Goal: Task Accomplishment & Management: Manage account settings

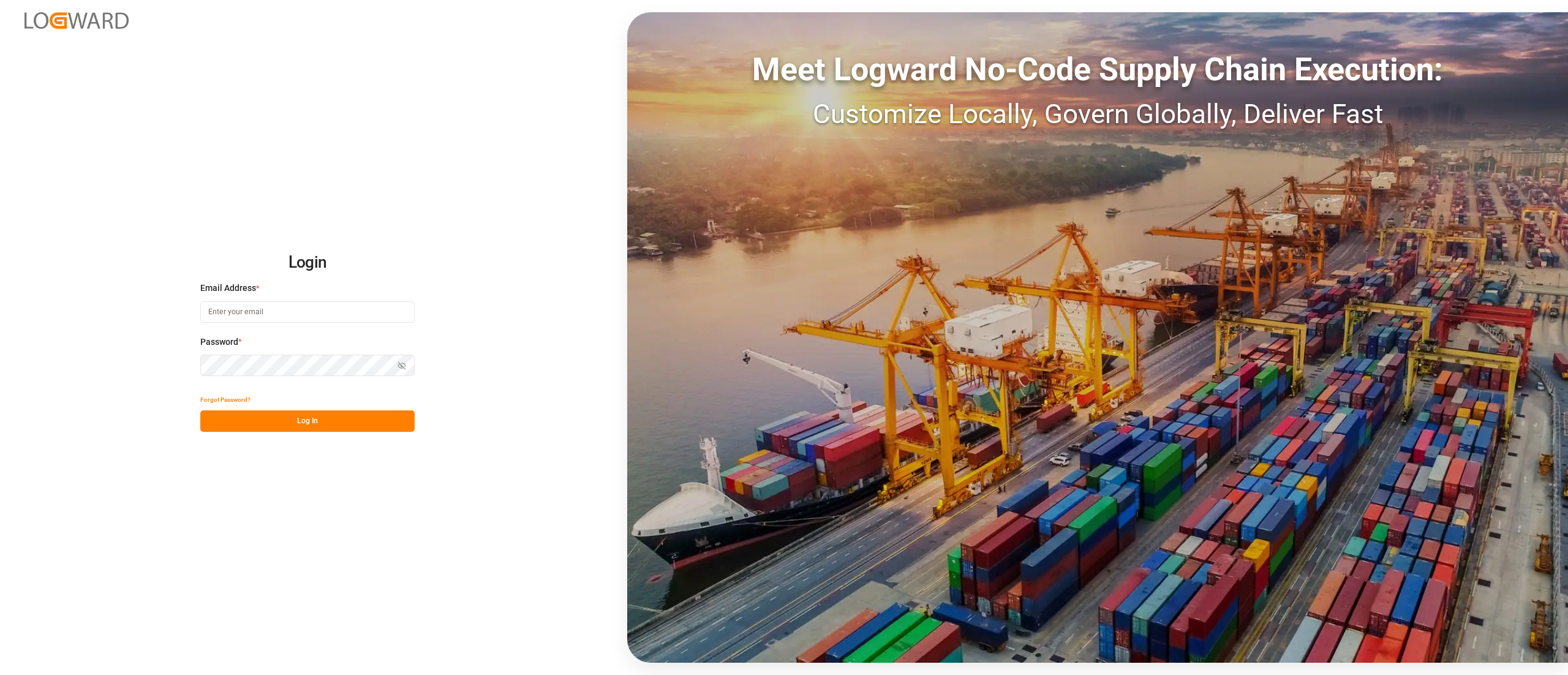
click at [292, 306] on input at bounding box center [307, 311] width 214 height 21
type input "[PERSON_NAME][EMAIL_ADDRESS][PERSON_NAME][DOMAIN_NAME]"
click at [346, 337] on button "Log In" at bounding box center [307, 421] width 214 height 21
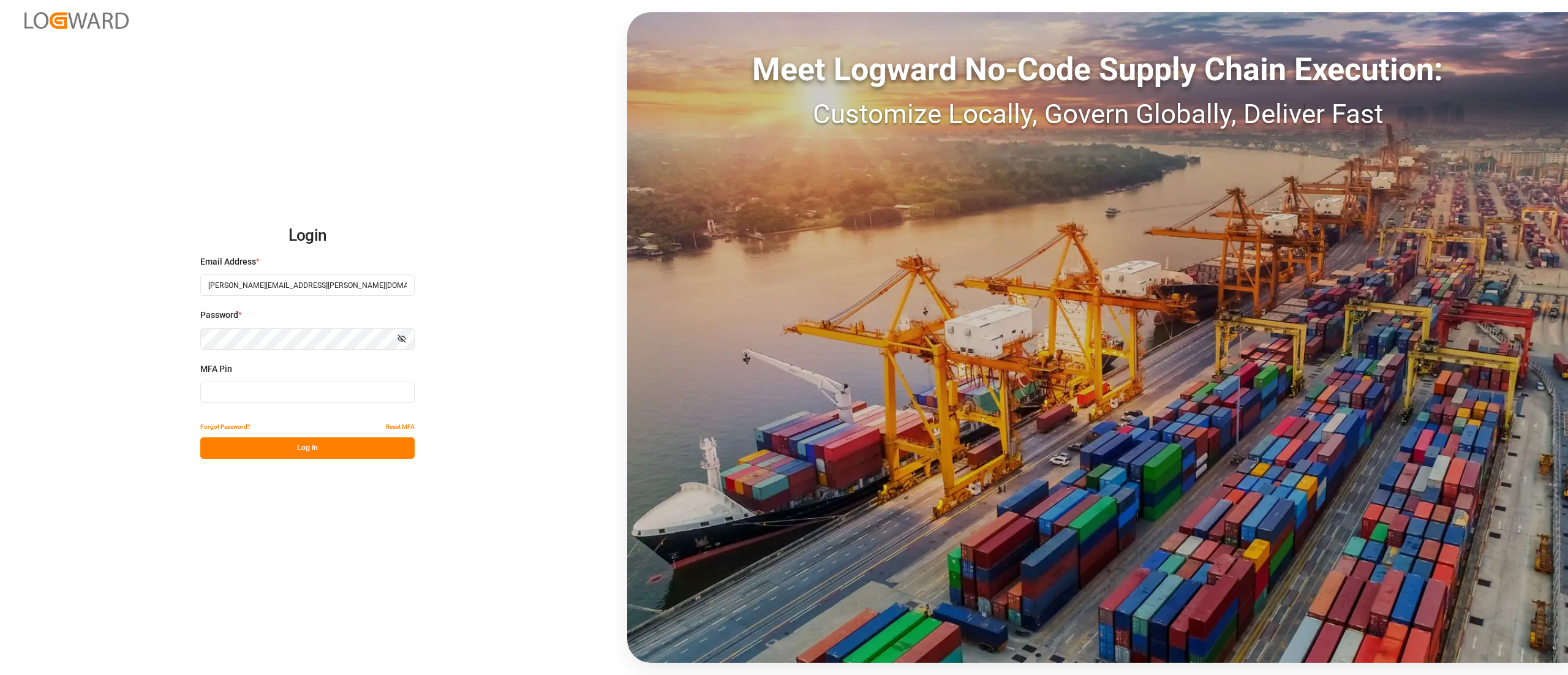
click at [307, 337] on input at bounding box center [307, 392] width 214 height 21
type input "523393"
click at [351, 337] on button "Log In" at bounding box center [307, 448] width 214 height 21
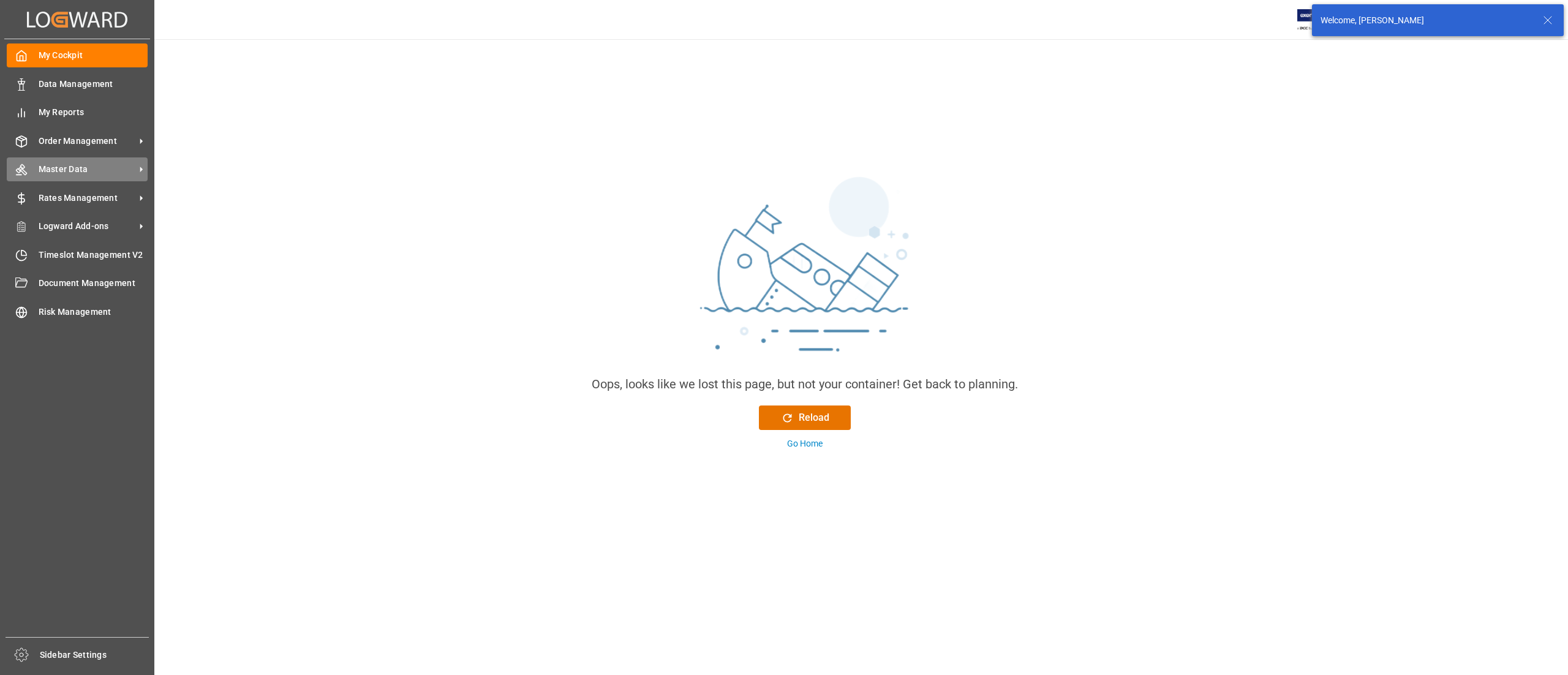
click at [69, 160] on div "Master Data Master Data" at bounding box center [77, 169] width 141 height 24
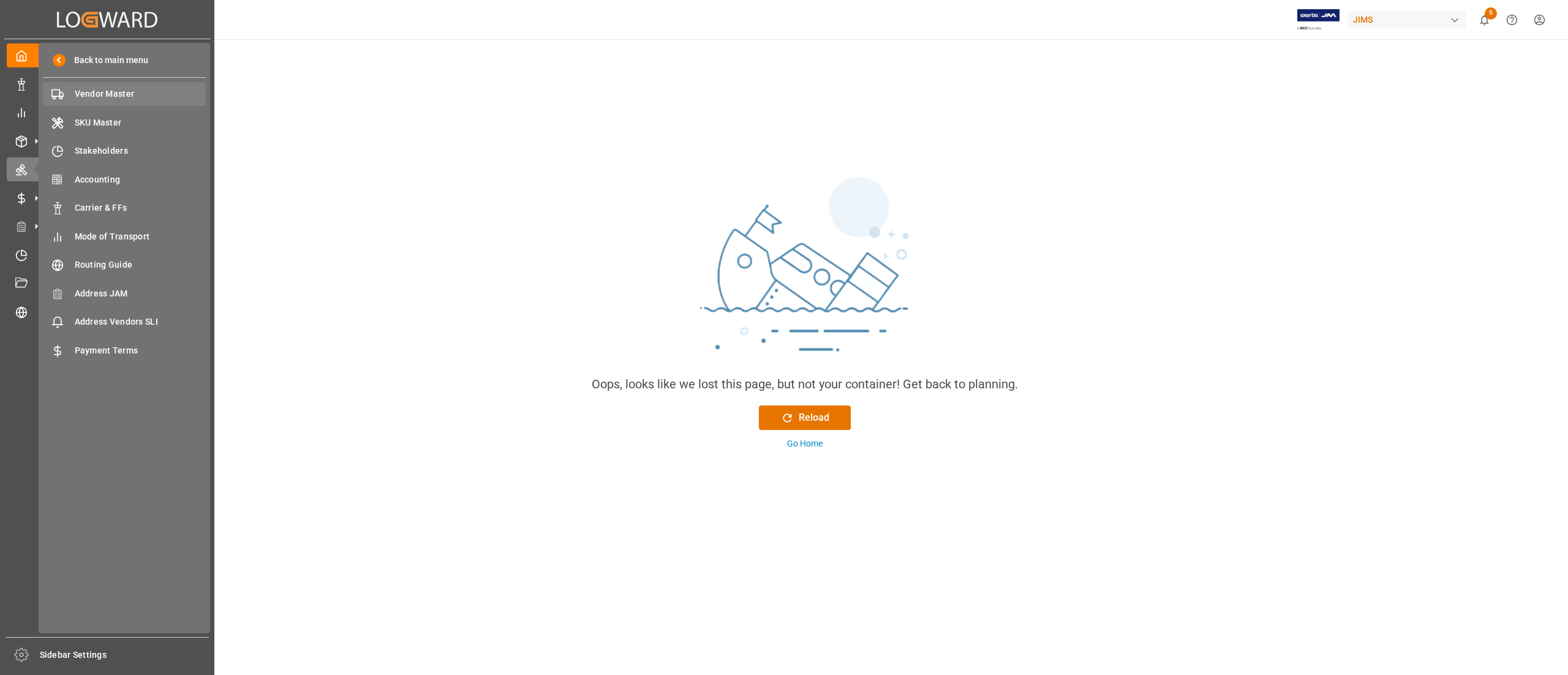
click at [116, 98] on span "Vendor Master" at bounding box center [141, 94] width 131 height 13
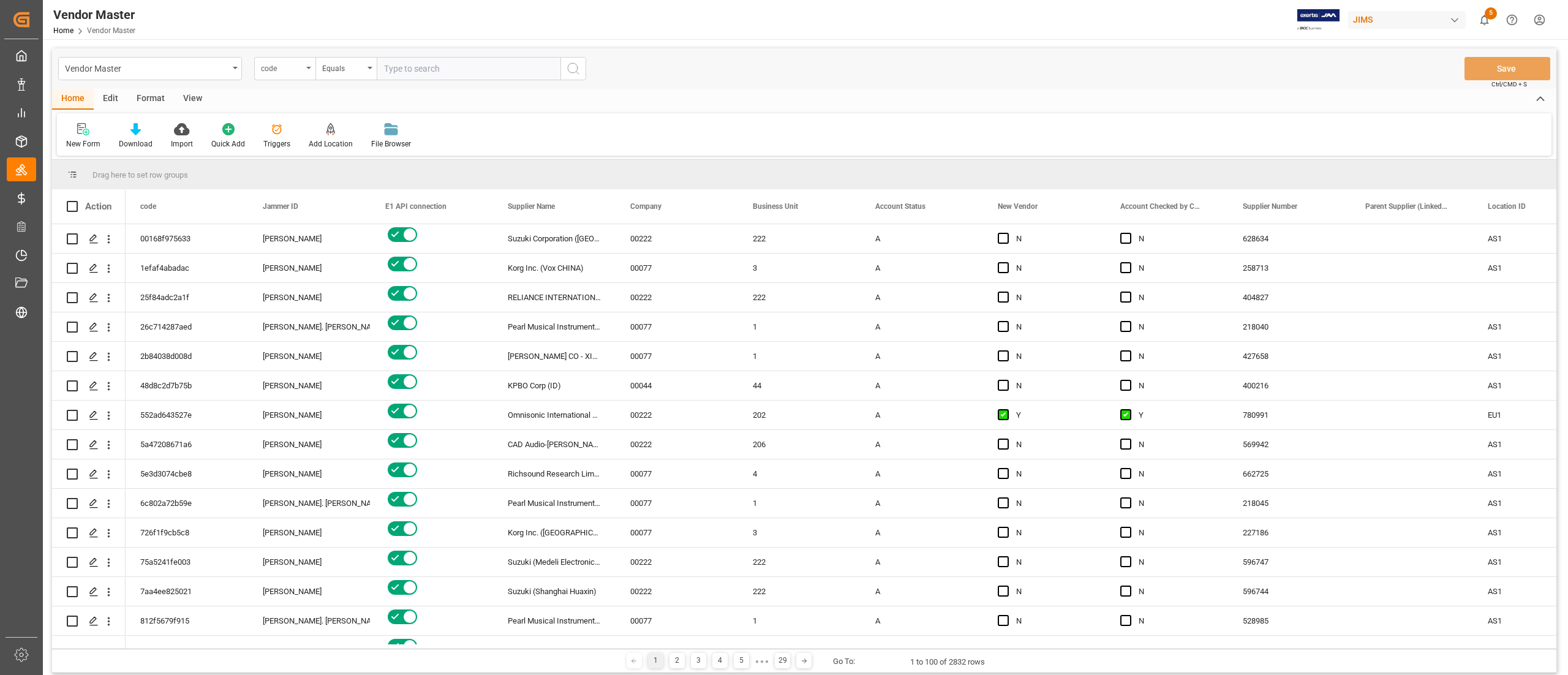
click at [287, 59] on div "code" at bounding box center [285, 69] width 61 height 23
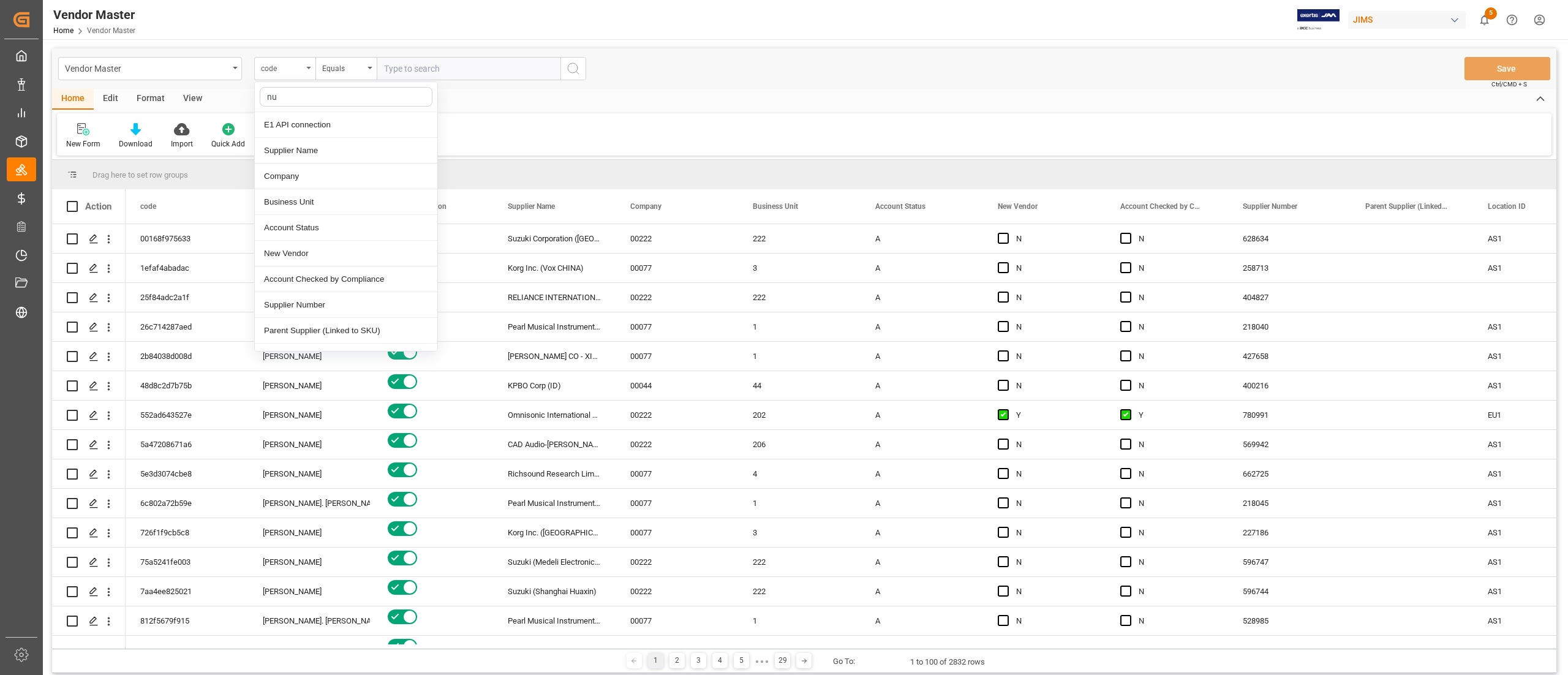
type input "num"
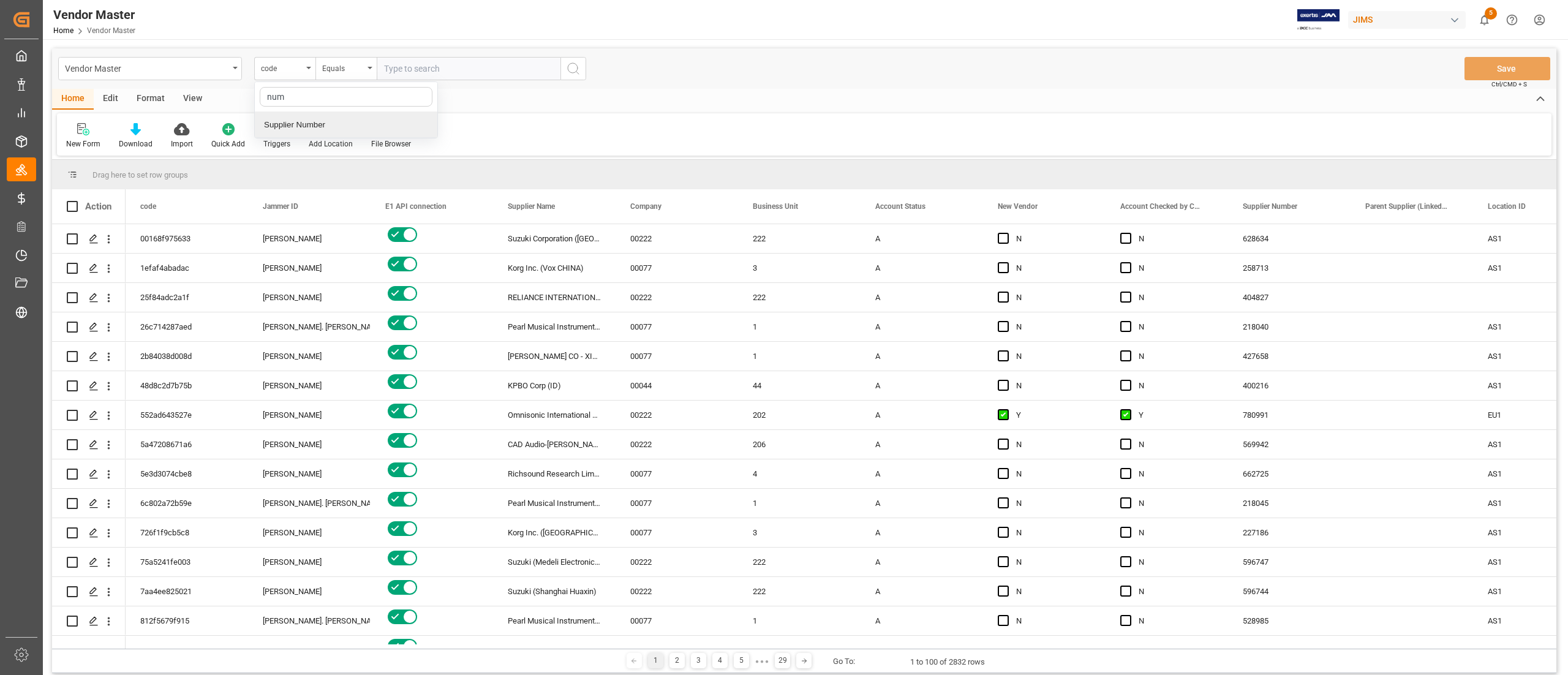
click at [321, 128] on div "Supplier Number" at bounding box center [346, 125] width 182 height 26
click at [431, 73] on input "text" at bounding box center [468, 69] width 184 height 23
paste input "276290"
type input "276290"
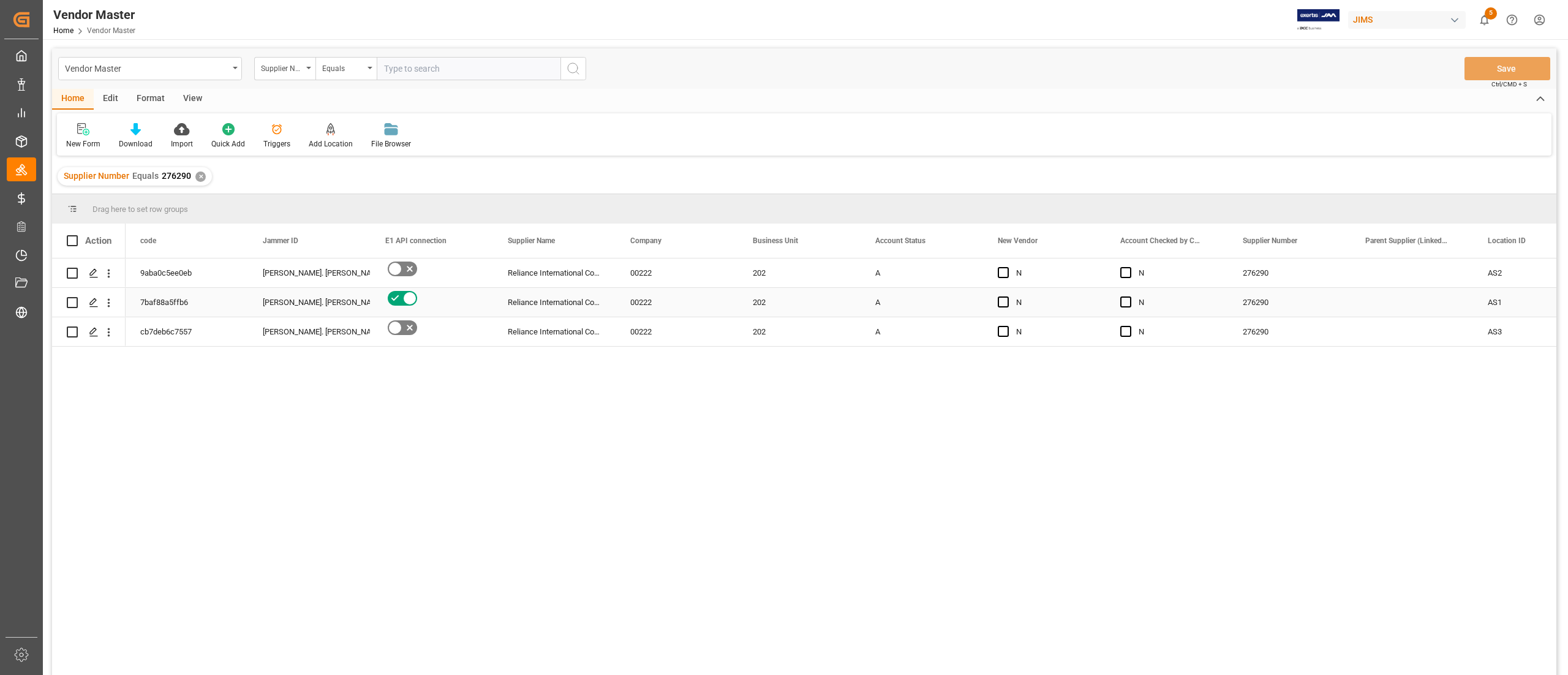
click at [783, 316] on div "202" at bounding box center [799, 302] width 122 height 29
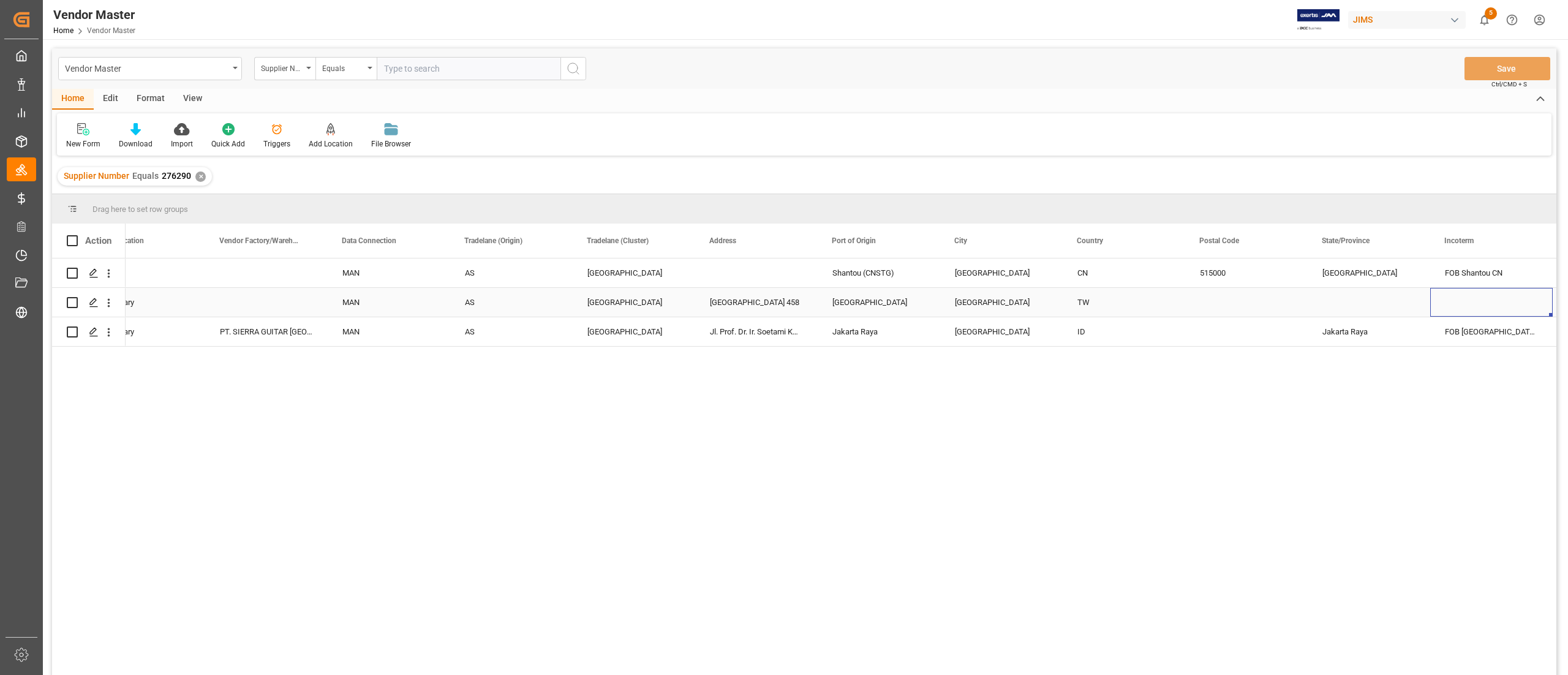
scroll to position [0, 1880]
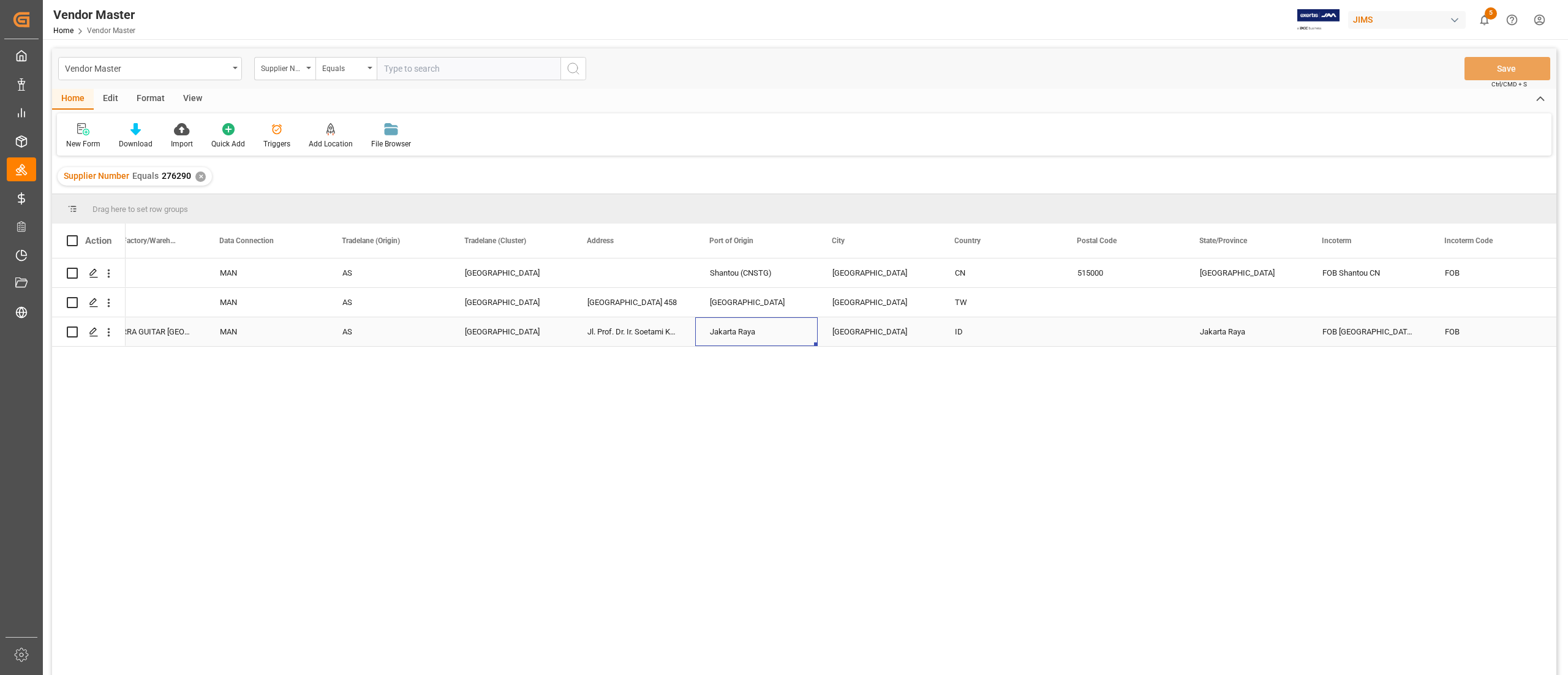
click at [765, 337] on div "Jakarta Raya" at bounding box center [756, 331] width 122 height 29
drag, startPoint x: 777, startPoint y: 323, endPoint x: 691, endPoint y: 313, distance: 86.6
paste input "(IDJKT)"
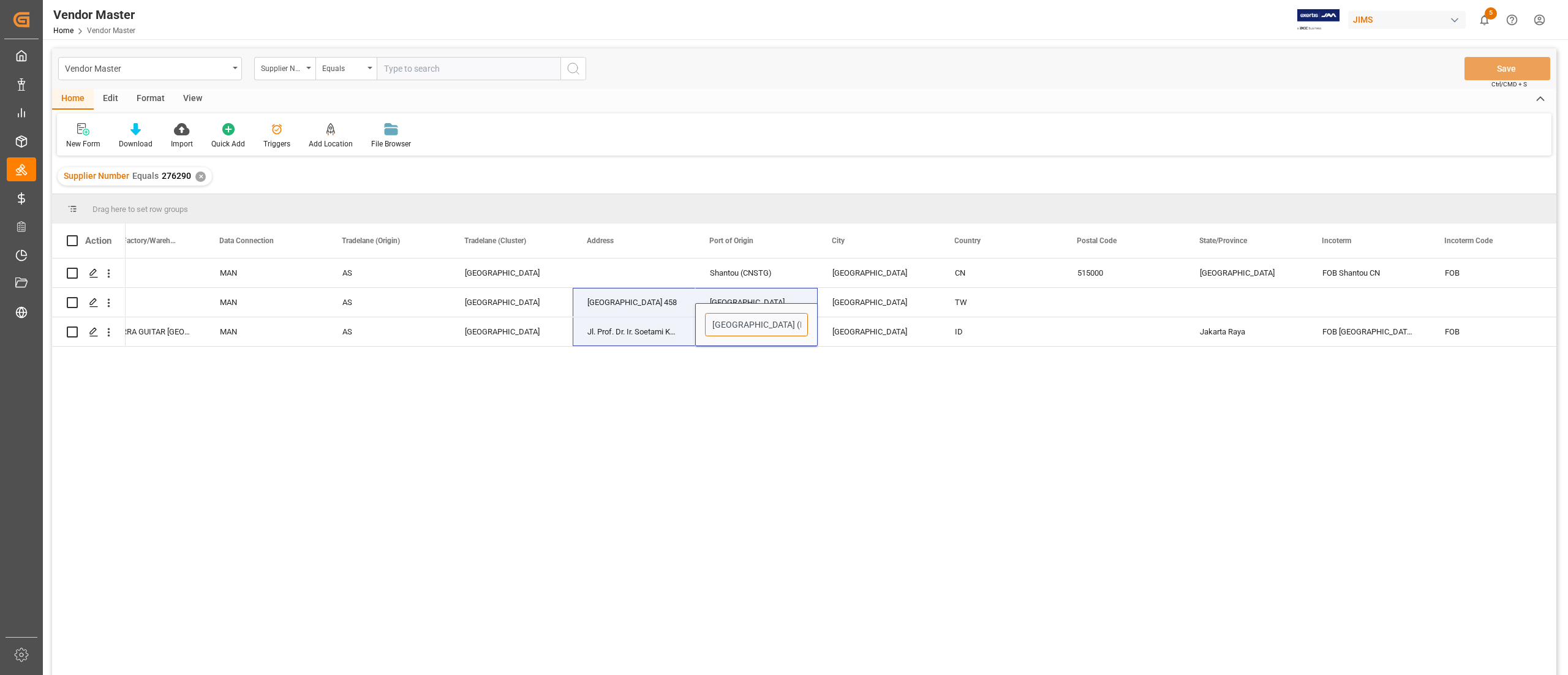
type input "[GEOGRAPHIC_DATA] (IDJKT)"
click at [783, 337] on div "Main MAN AS [GEOGRAPHIC_DATA] Shantou (CNSTG) [GEOGRAPHIC_DATA] [GEOGRAPHIC_DAT…" at bounding box center [841, 470] width 1431 height 424
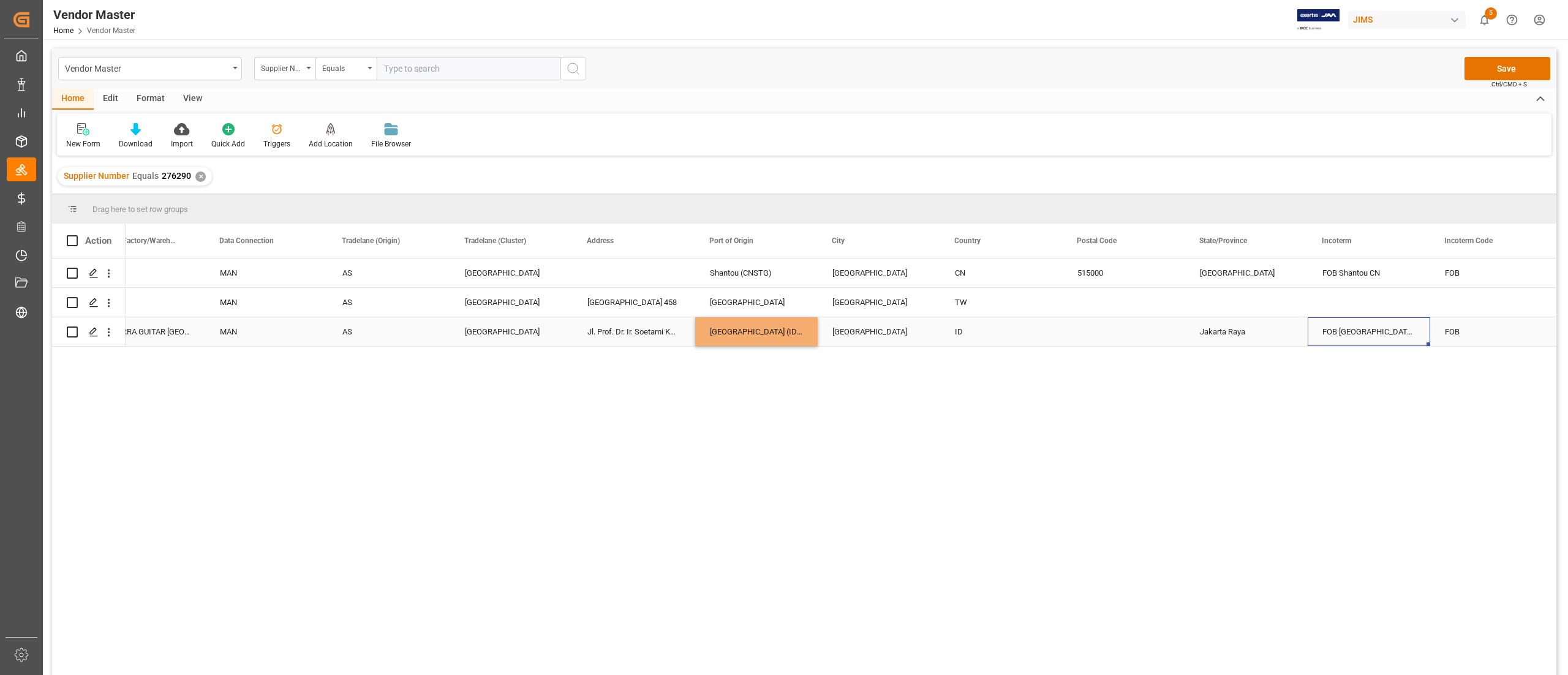
click at [783, 327] on div "FOB [GEOGRAPHIC_DATA], [GEOGRAPHIC_DATA]" at bounding box center [1368, 331] width 122 height 29
click at [783, 337] on div "FOB [GEOGRAPHIC_DATA], [GEOGRAPHIC_DATA]" at bounding box center [1368, 331] width 122 height 29
drag, startPoint x: 1405, startPoint y: 323, endPoint x: 1316, endPoint y: 323, distance: 89.0
click at [783, 323] on div "FOB [GEOGRAPHIC_DATA], [GEOGRAPHIC_DATA]" at bounding box center [1368, 324] width 122 height 43
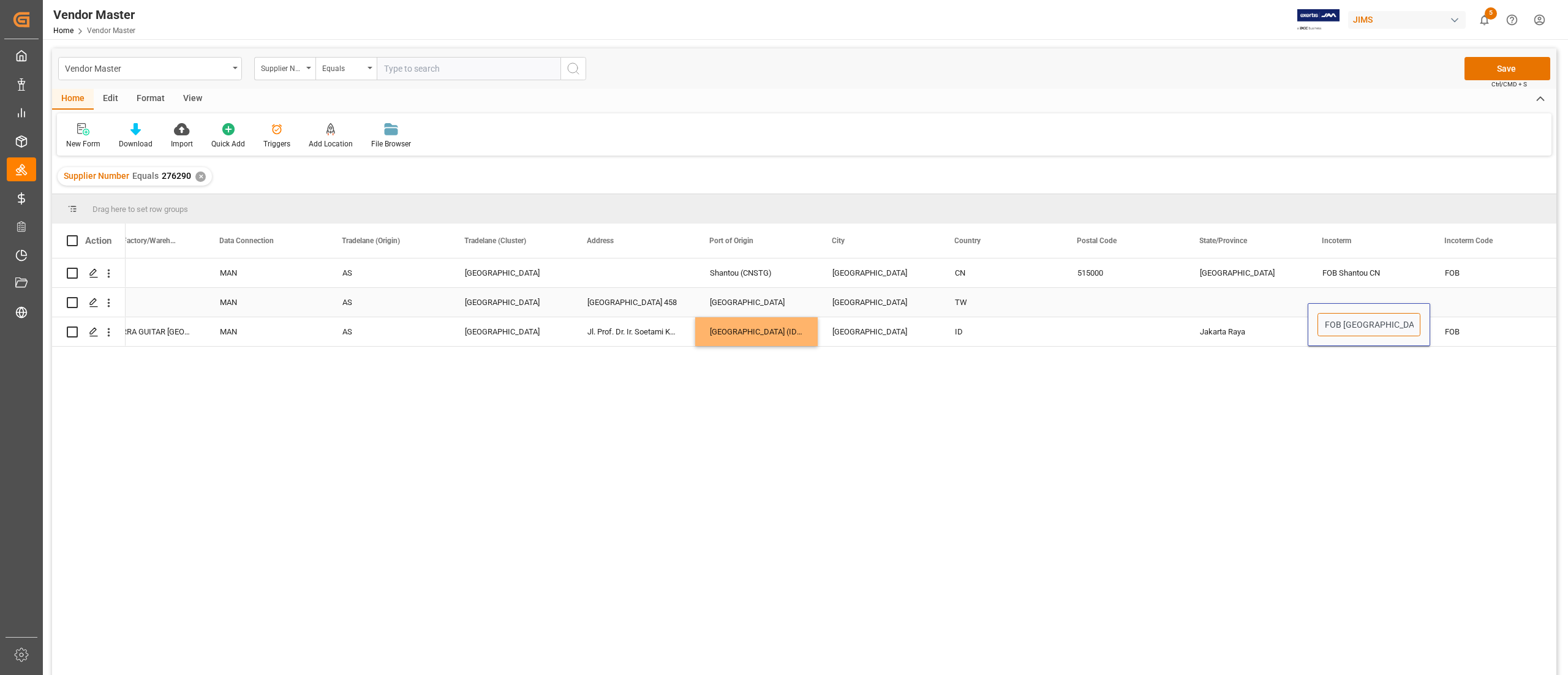
paste input "Press SPACE to select this row."
type input "FOB [GEOGRAPHIC_DATA] ID"
click at [783, 337] on div "Main MAN AS [GEOGRAPHIC_DATA] Shantou (CNSTG) [GEOGRAPHIC_DATA] [GEOGRAPHIC_DAT…" at bounding box center [841, 470] width 1431 height 424
click at [783, 298] on div "Press SPACE to select this row." at bounding box center [1368, 302] width 122 height 29
click at [783, 76] on button "Save" at bounding box center [1508, 69] width 86 height 23
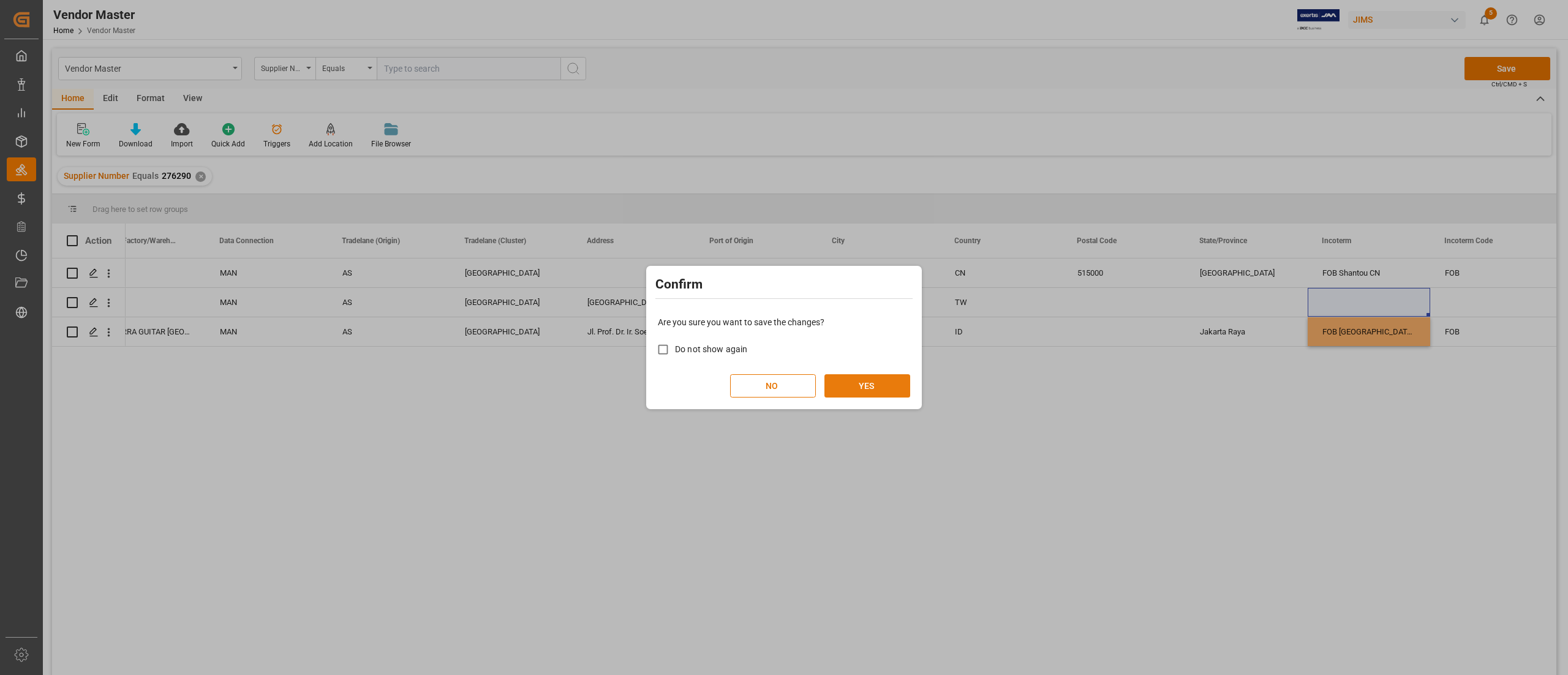
click at [783, 337] on button "YES" at bounding box center [868, 386] width 86 height 23
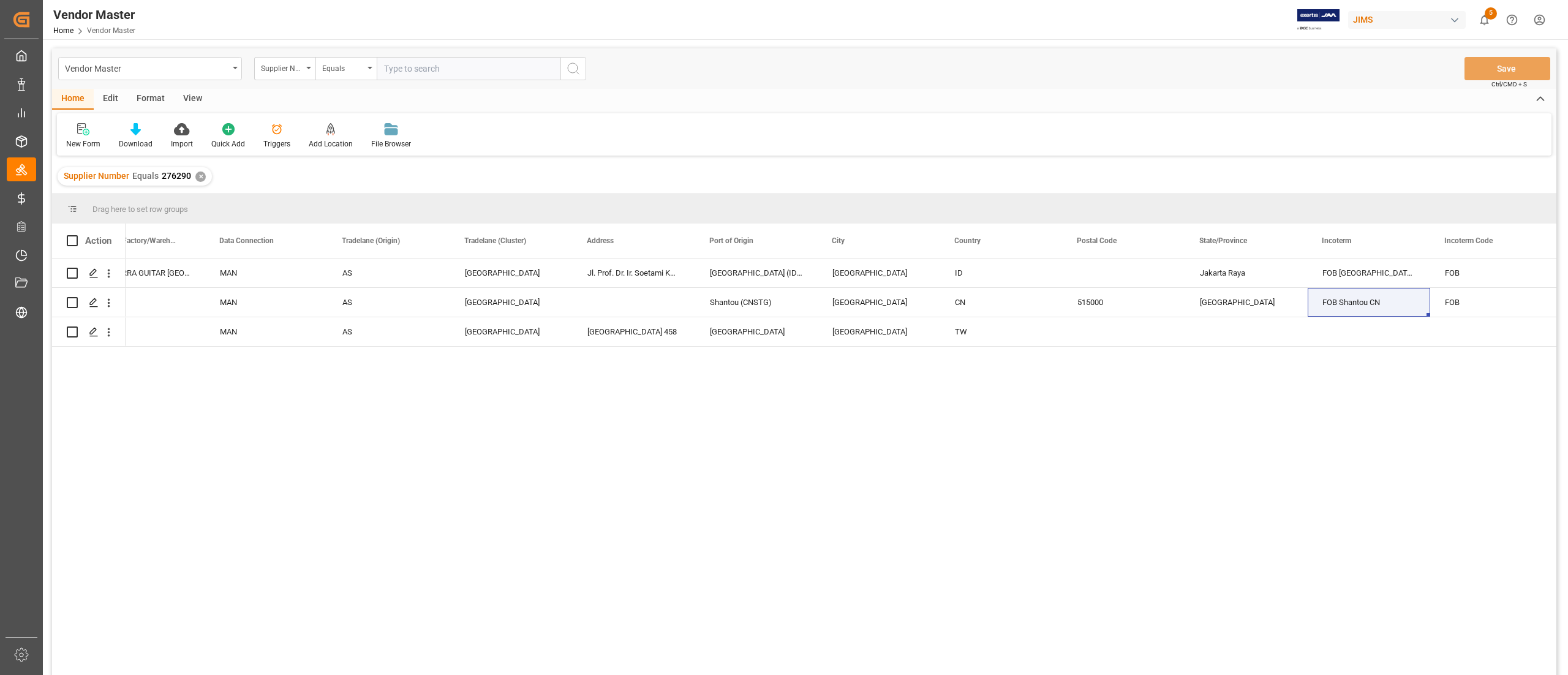
click at [198, 180] on div "✕" at bounding box center [200, 176] width 10 height 10
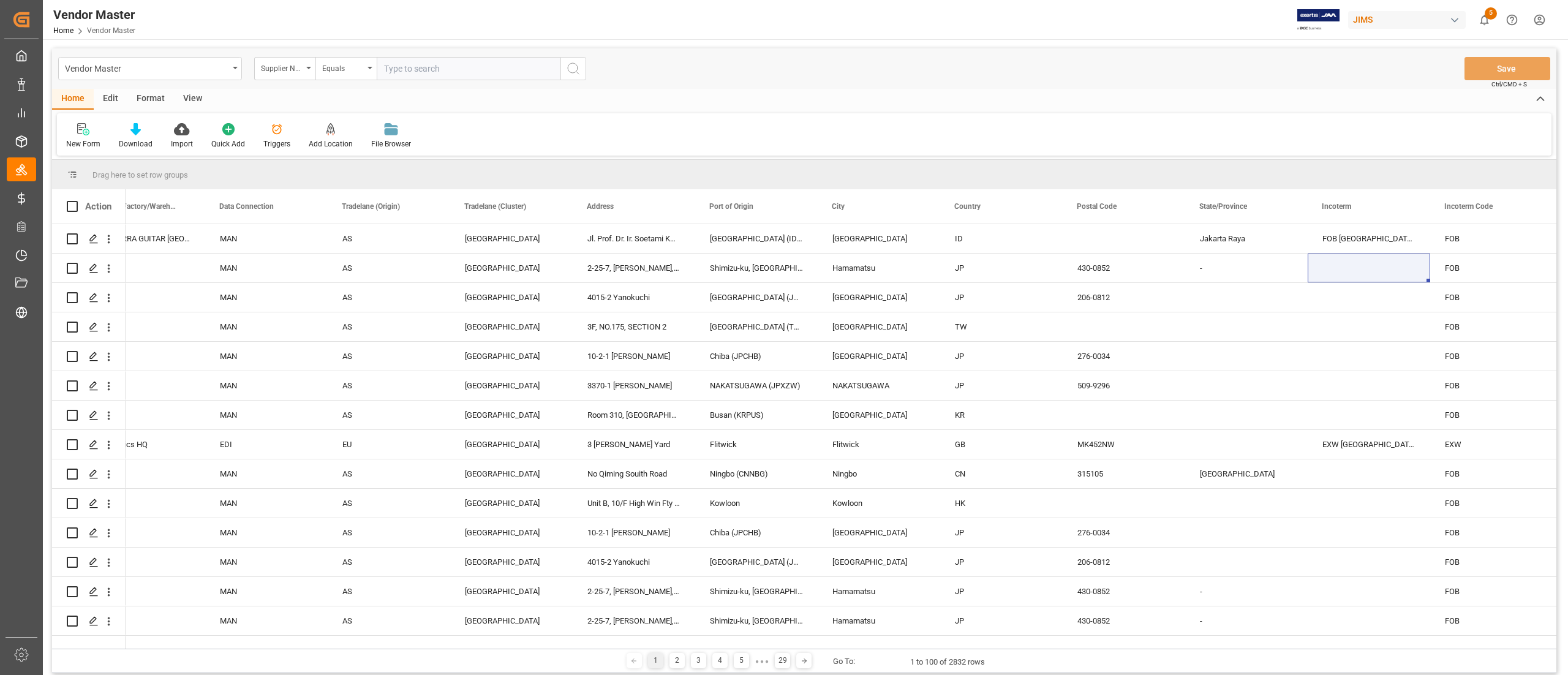
click at [457, 70] on input "text" at bounding box center [468, 69] width 184 height 23
paste input "711928"
type input "711928"
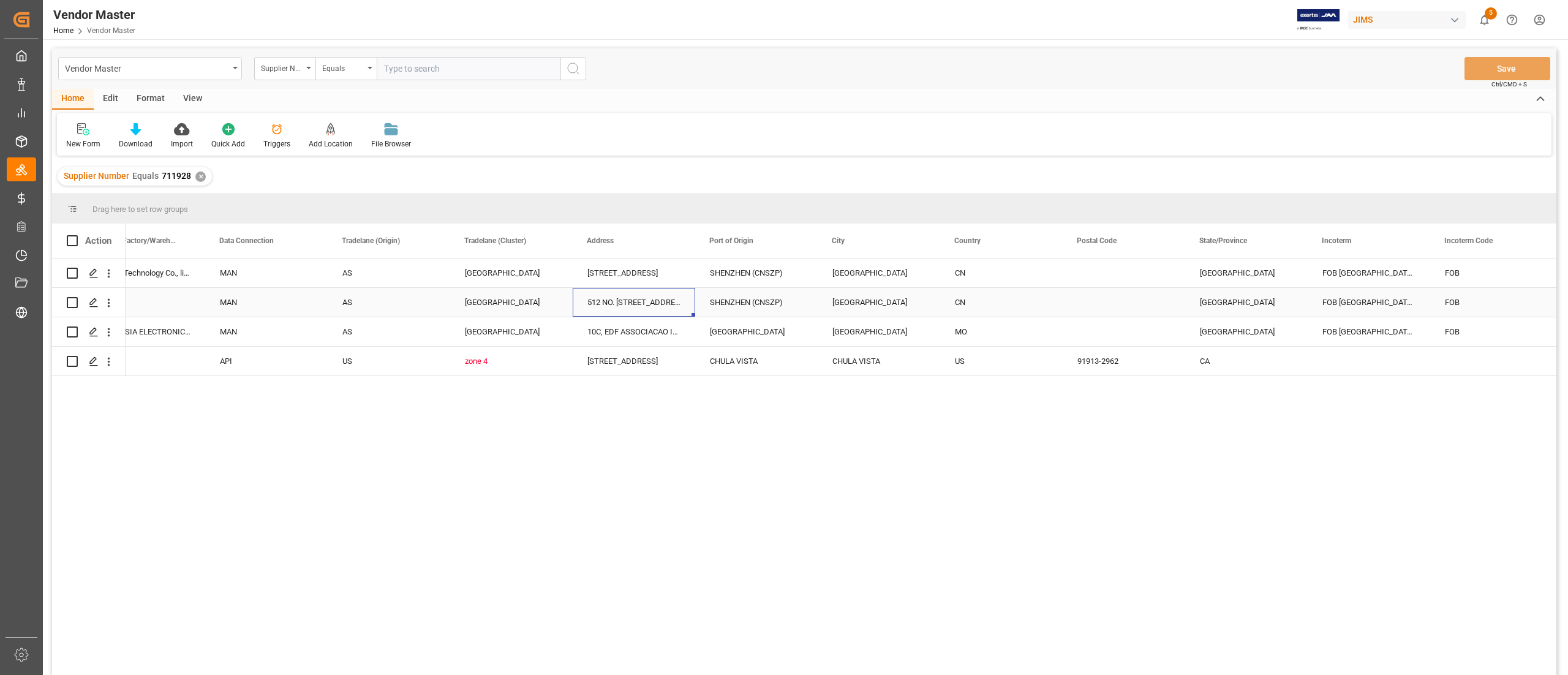
click at [601, 308] on div "512 NO. [STREET_ADDRESS][PERSON_NAME]" at bounding box center [633, 302] width 122 height 29
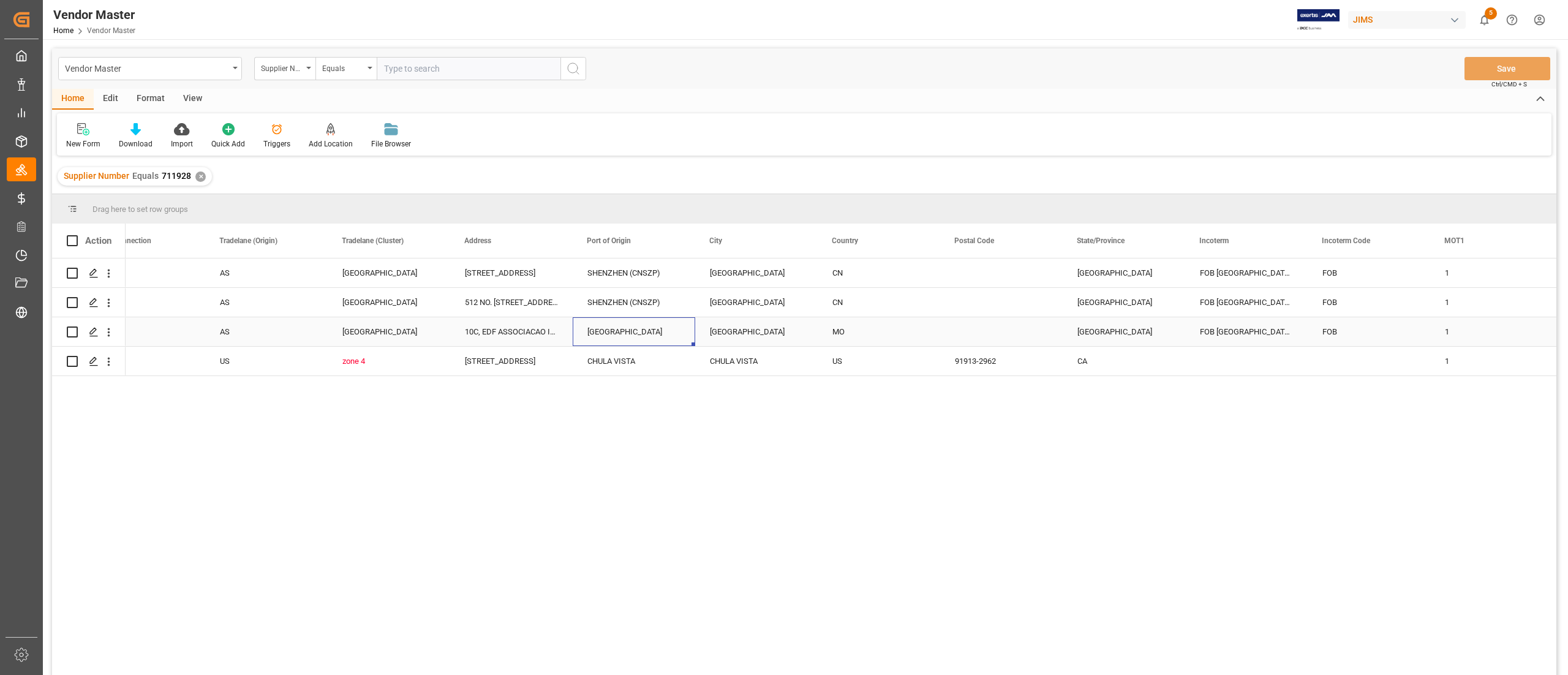
click at [641, 333] on div "[GEOGRAPHIC_DATA]" at bounding box center [633, 331] width 122 height 29
click at [653, 337] on input "[GEOGRAPHIC_DATA]" at bounding box center [633, 338] width 103 height 23
paste input "MOMFM"
type input "Macau (MOMFM)"
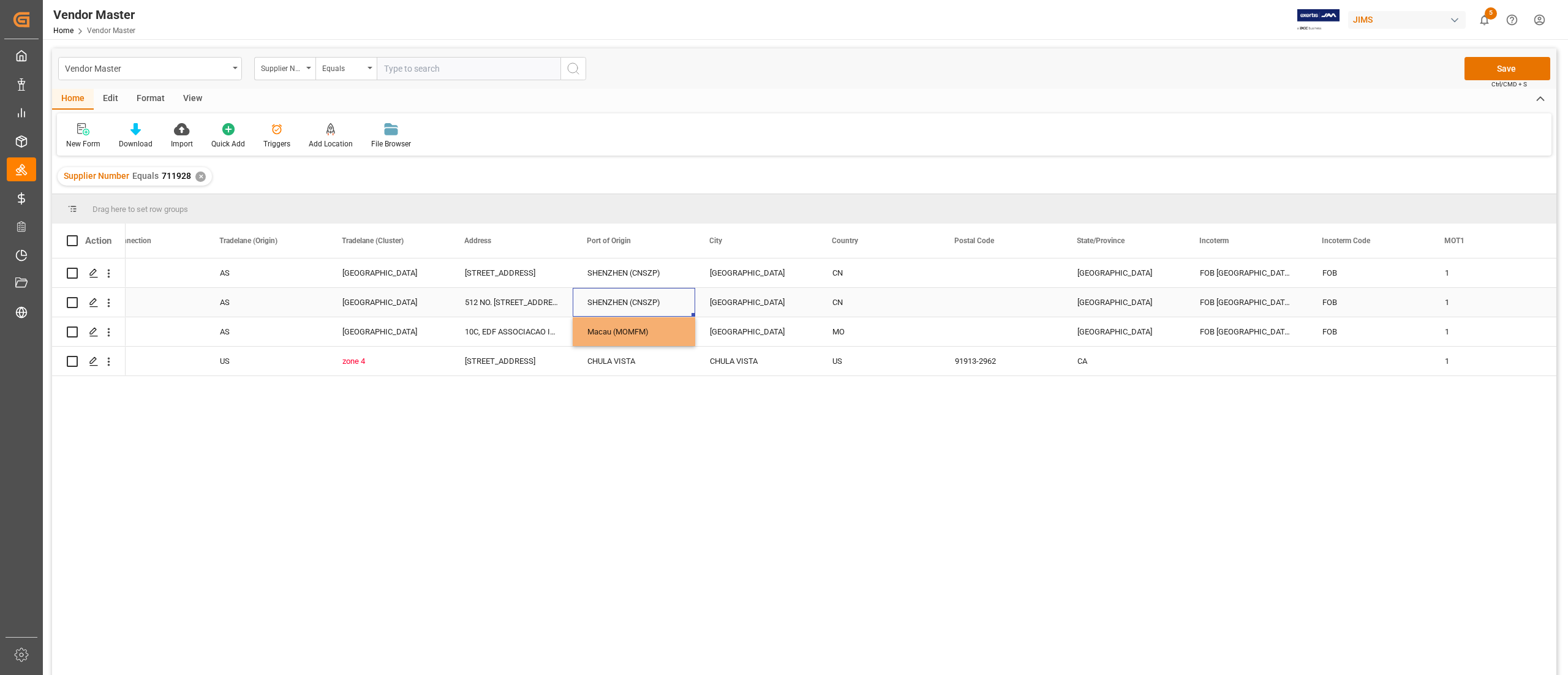
click at [625, 305] on div "SHENZHEN (CNSZP)" at bounding box center [633, 302] width 122 height 29
click at [783, 66] on button "Save" at bounding box center [1508, 69] width 86 height 23
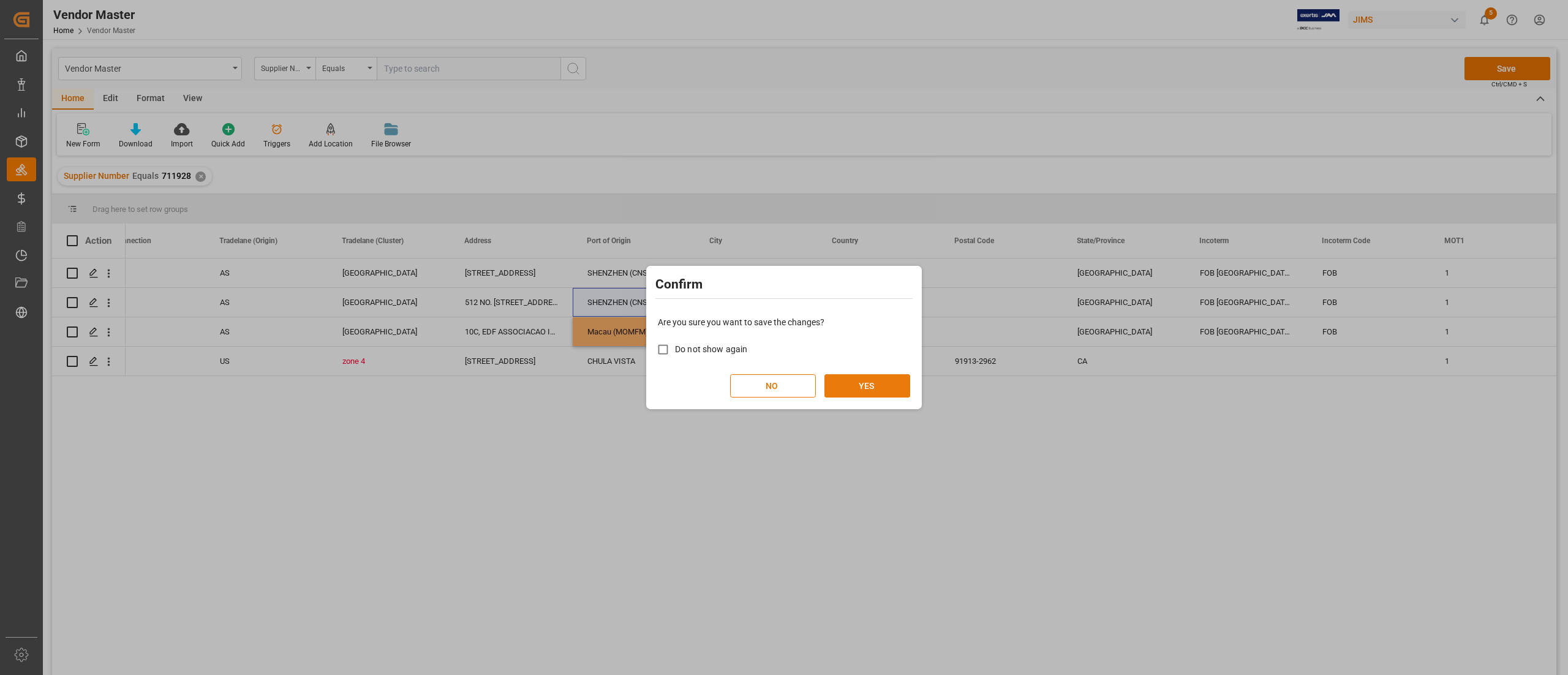
click at [783, 337] on button "YES" at bounding box center [868, 386] width 86 height 23
